Goal: Check status: Check status

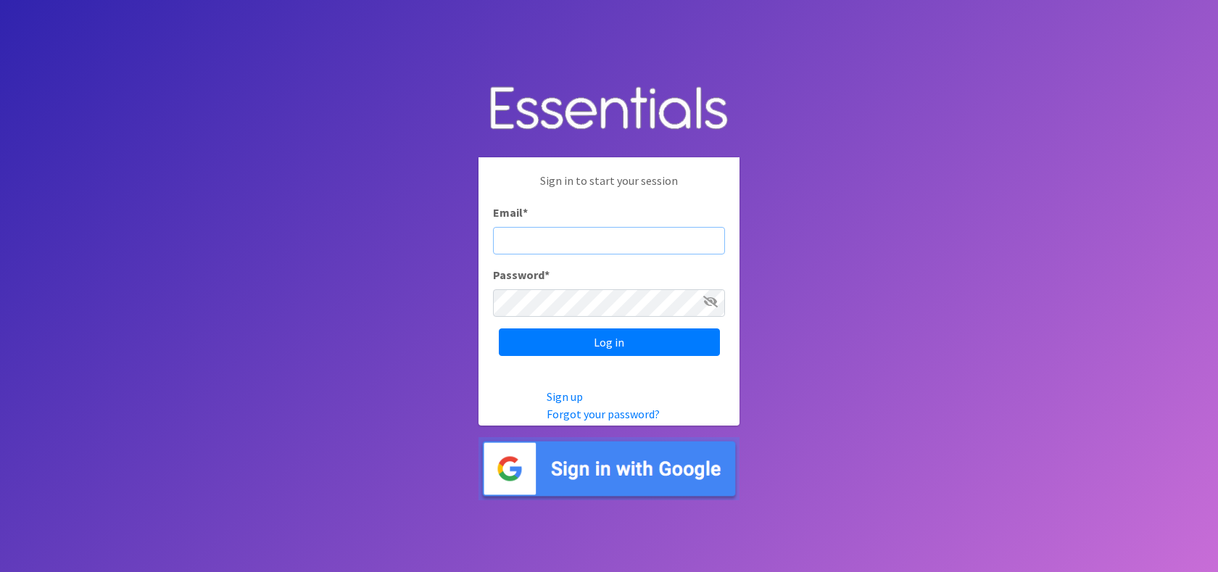
type input "michelle.brinson@athensareadiapers.com"
click at [609, 342] on input "Log in" at bounding box center [609, 342] width 221 height 28
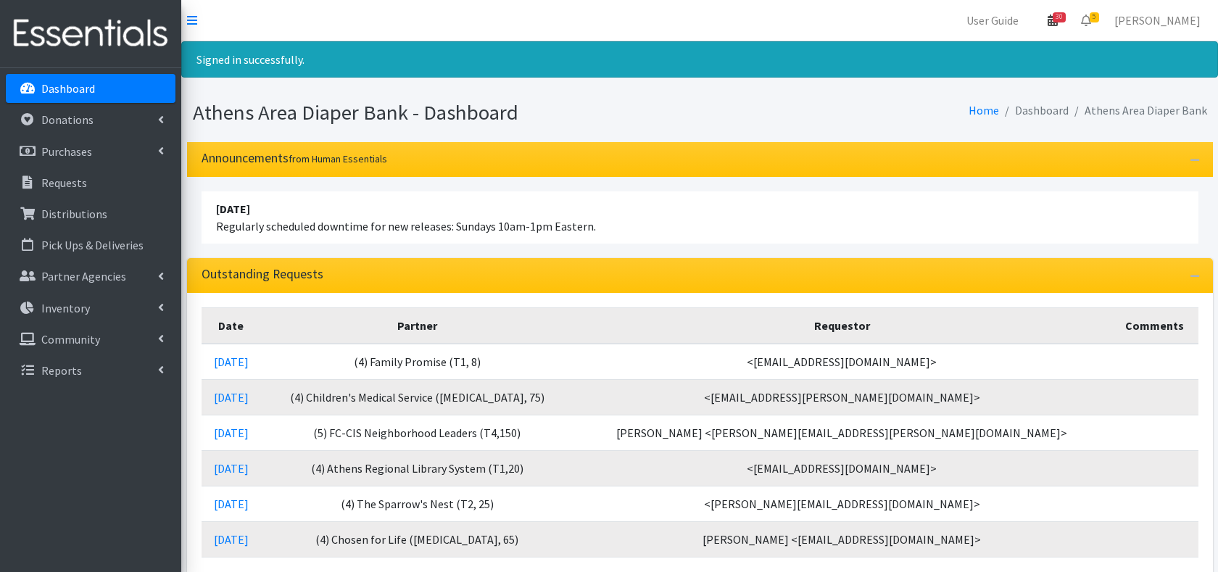
click at [1063, 11] on link "30" at bounding box center [1052, 20] width 33 height 29
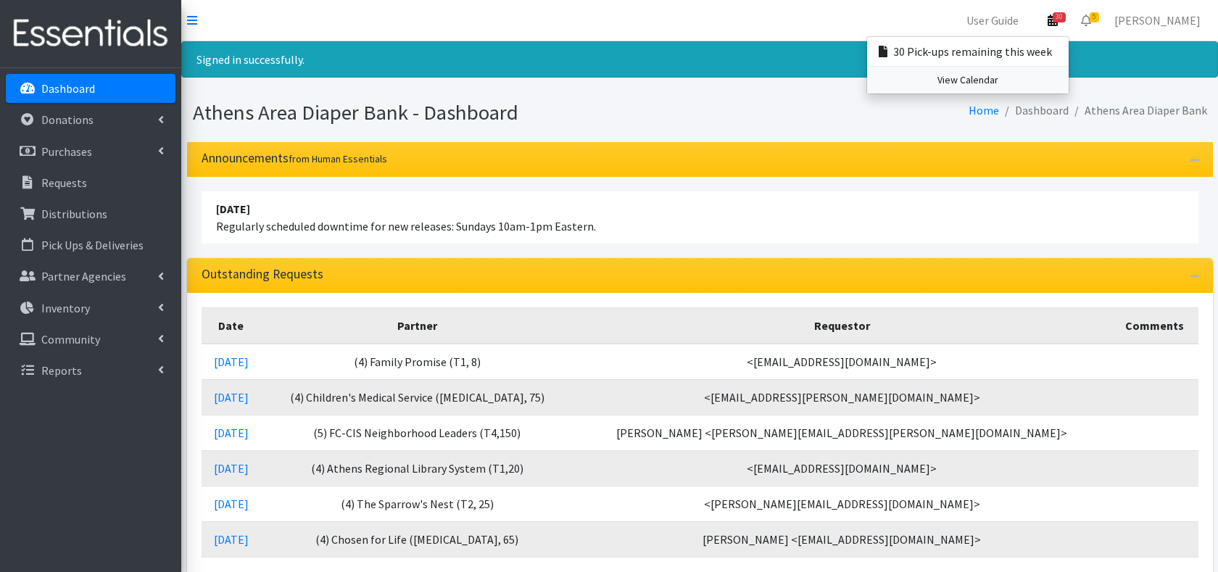
click at [994, 83] on link "View Calendar" at bounding box center [968, 80] width 202 height 27
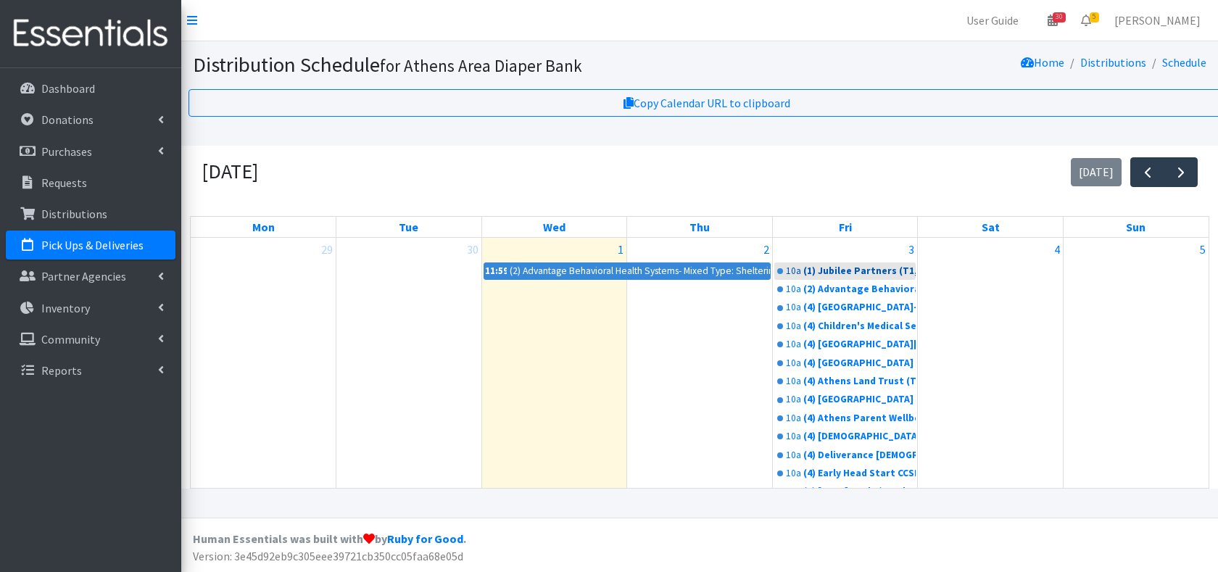
click at [861, 270] on div "(1) Jubilee Partners (T1, 10)" at bounding box center [859, 271] width 113 height 14
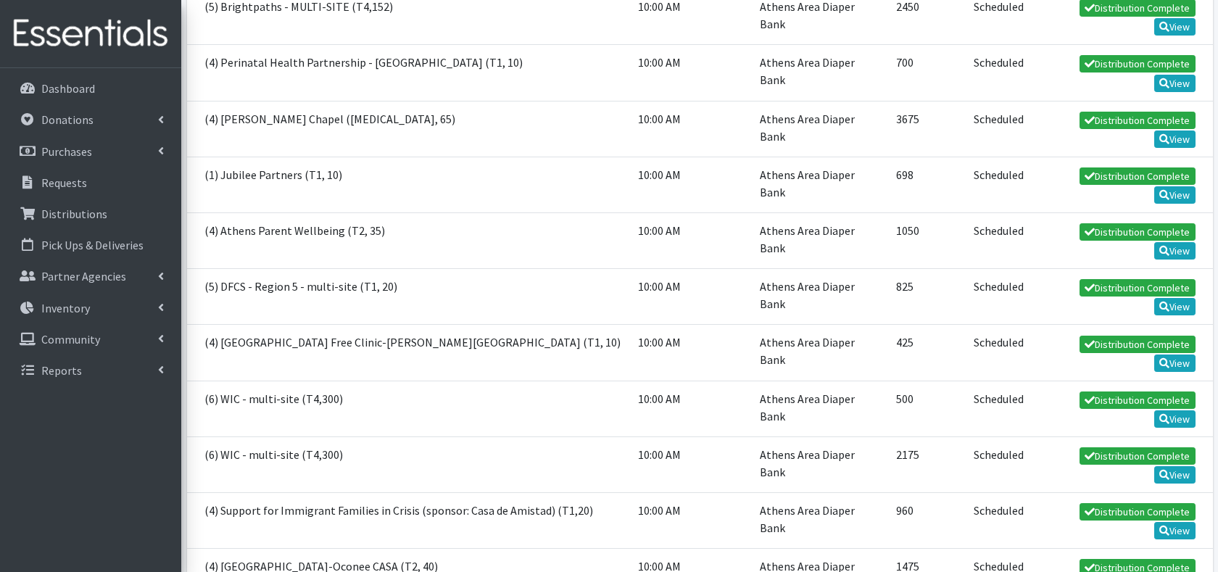
scroll to position [554, 0]
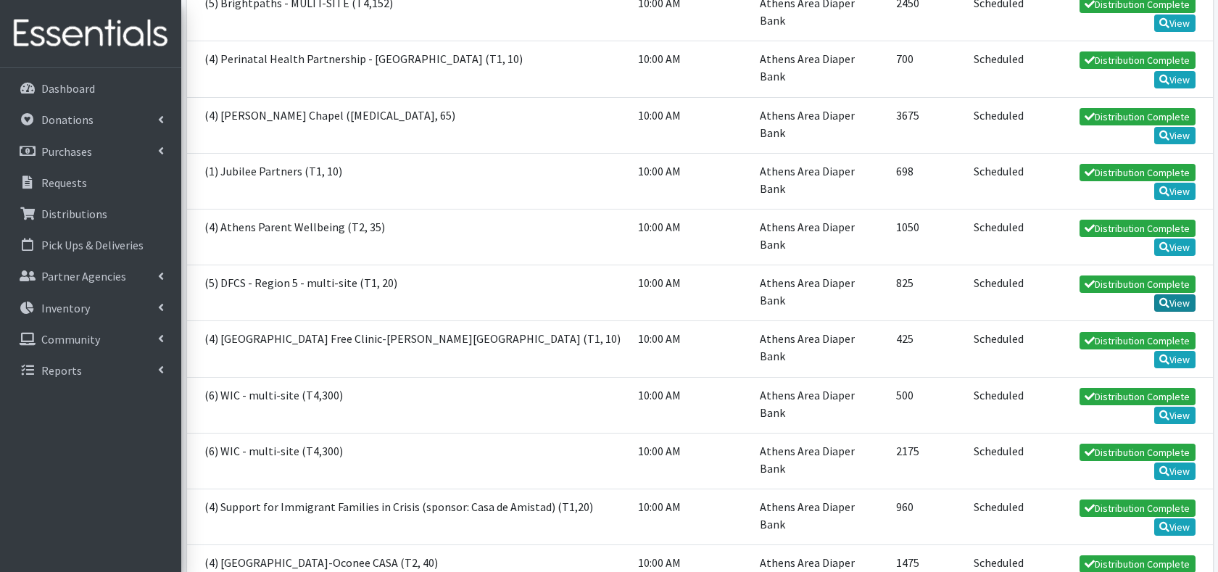
click at [1168, 303] on link "View" at bounding box center [1174, 302] width 41 height 17
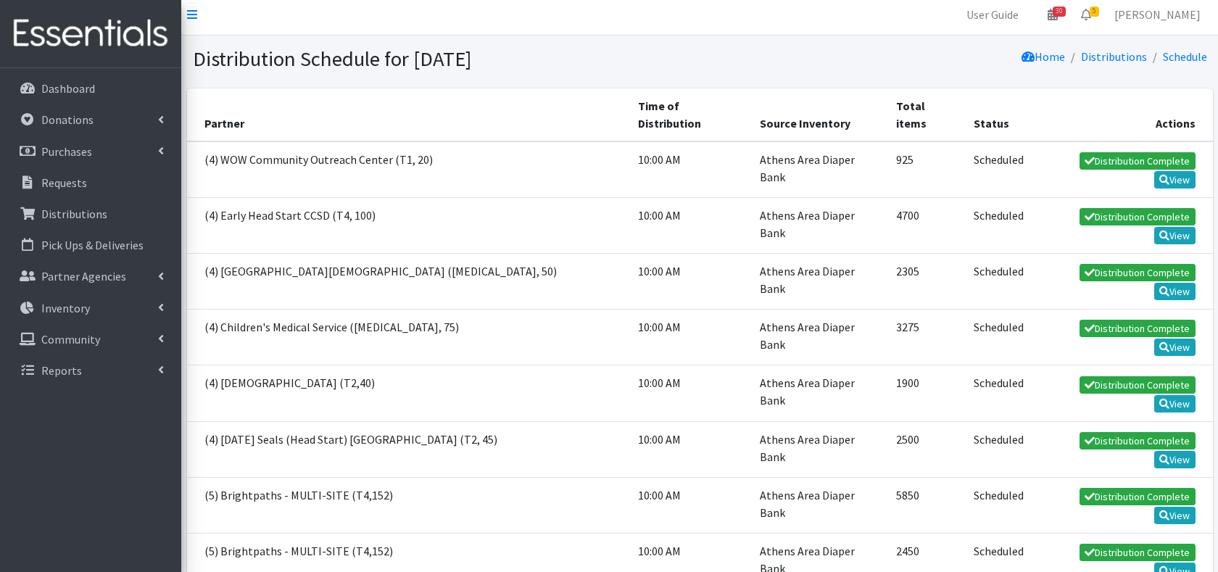
scroll to position [11, 0]
